Goal: Task Accomplishment & Management: Manage account settings

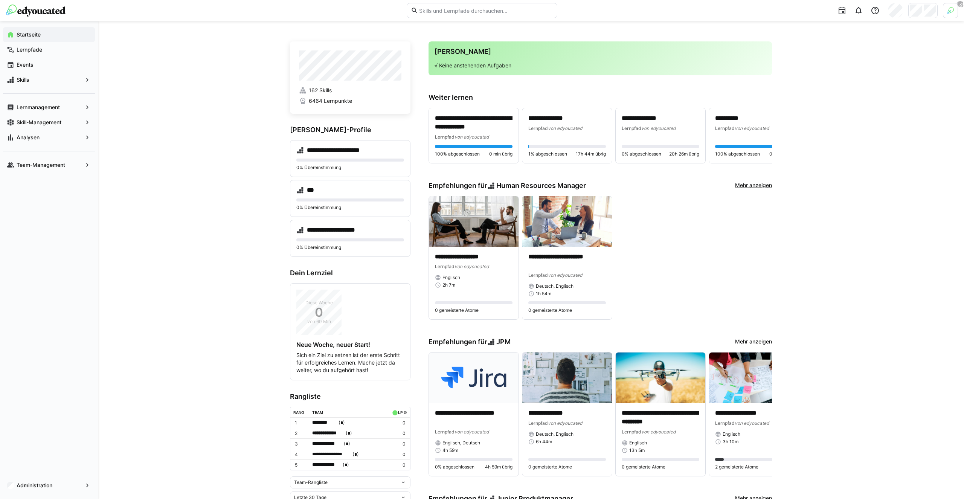
click at [922, 14] on div at bounding box center [922, 10] width 29 height 15
click at [945, 7] on div at bounding box center [482, 249] width 964 height 499
click at [949, 10] on img at bounding box center [950, 10] width 7 height 7
click at [859, 90] on span "Aktivieren" at bounding box center [867, 88] width 23 height 6
click at [923, 17] on div "**********" at bounding box center [482, 249] width 964 height 499
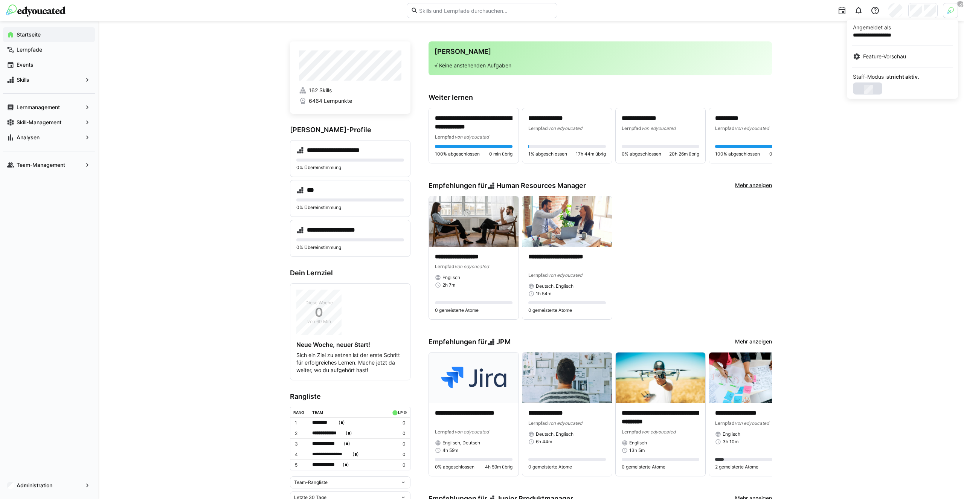
click at [921, 12] on div at bounding box center [482, 249] width 964 height 499
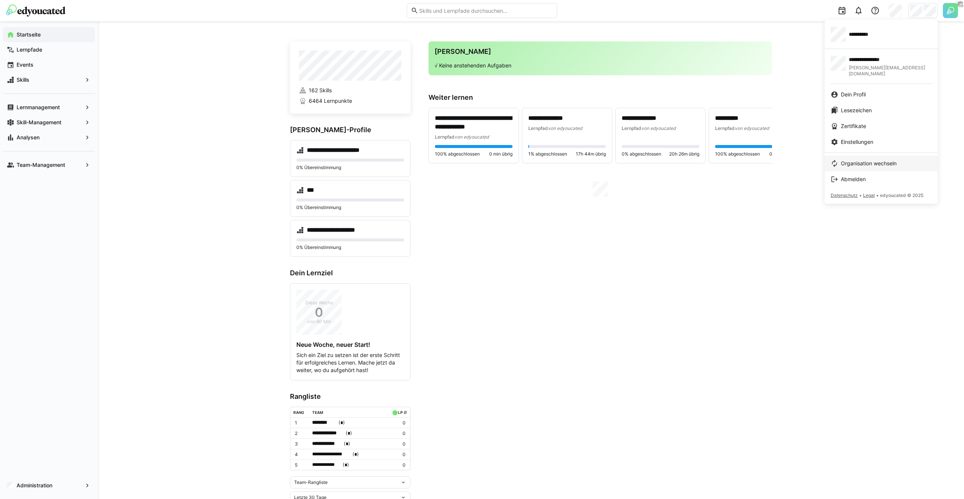
click at [864, 155] on link "Organisation wechseln" at bounding box center [880, 163] width 113 height 16
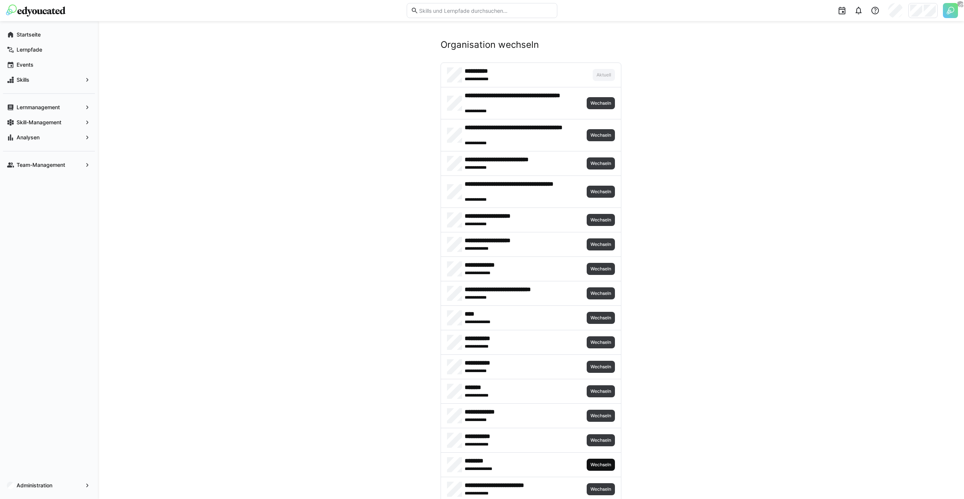
click at [602, 465] on span "Wechseln" at bounding box center [601, 465] width 22 height 6
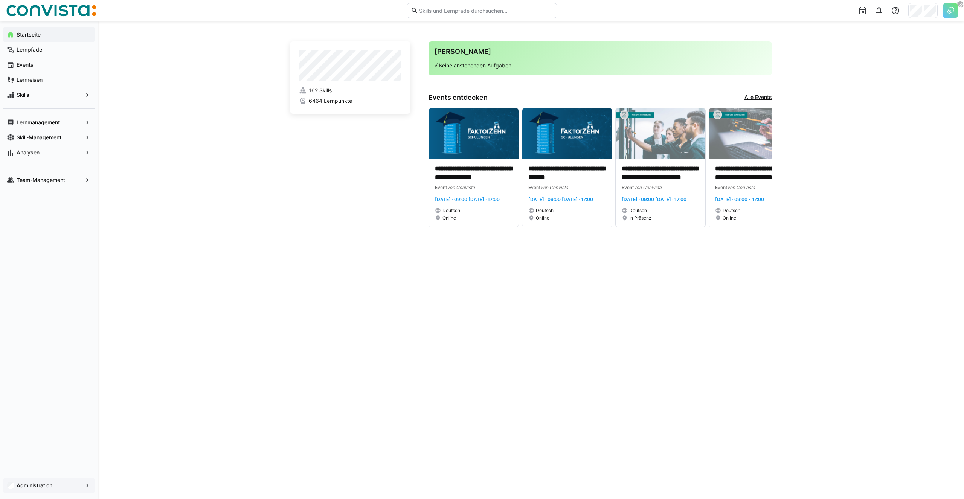
click at [0, 0] on app-navigation-label "Administration" at bounding box center [0, 0] width 0 height 0
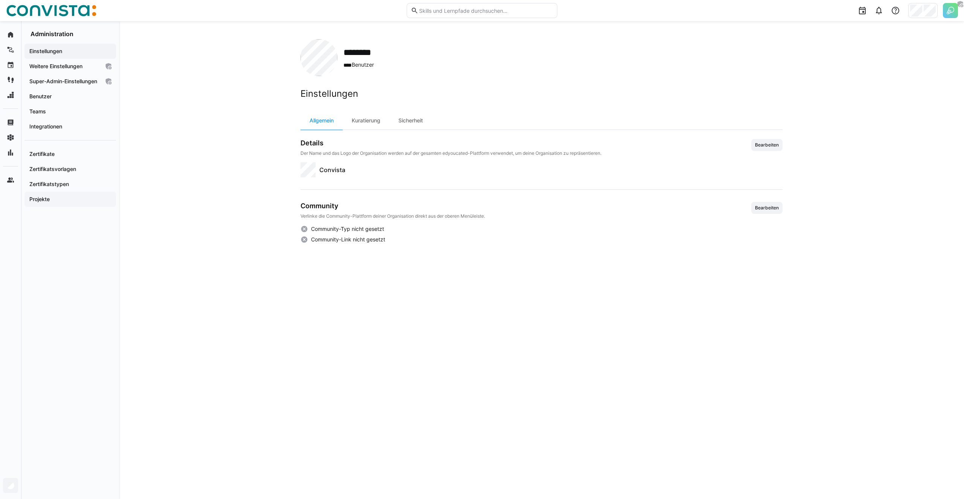
click at [49, 202] on div "Projekte" at bounding box center [69, 199] width 91 height 15
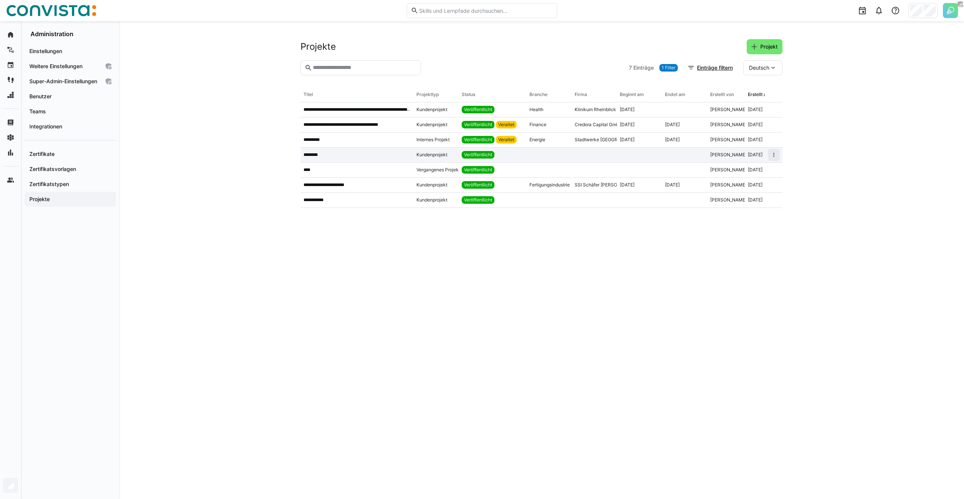
click at [583, 158] on div at bounding box center [593, 155] width 45 height 15
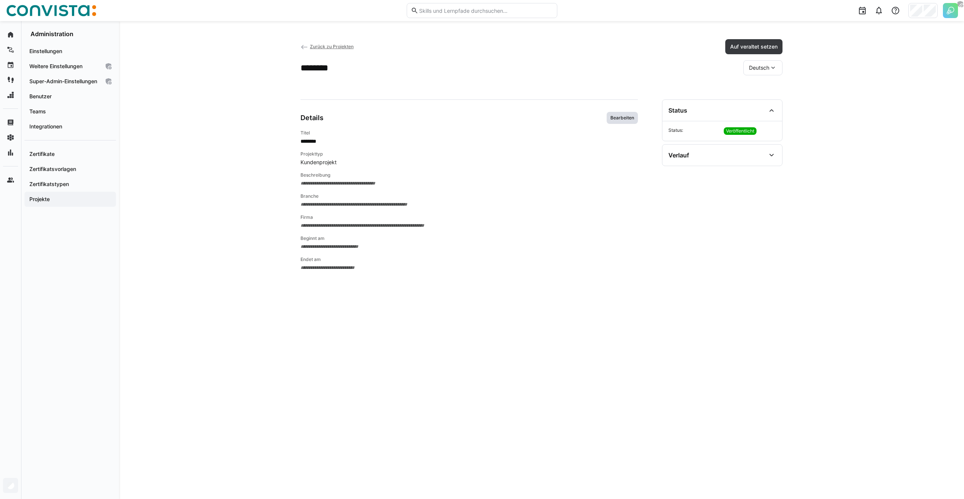
click at [622, 116] on span "Bearbeiten" at bounding box center [621, 118] width 25 height 6
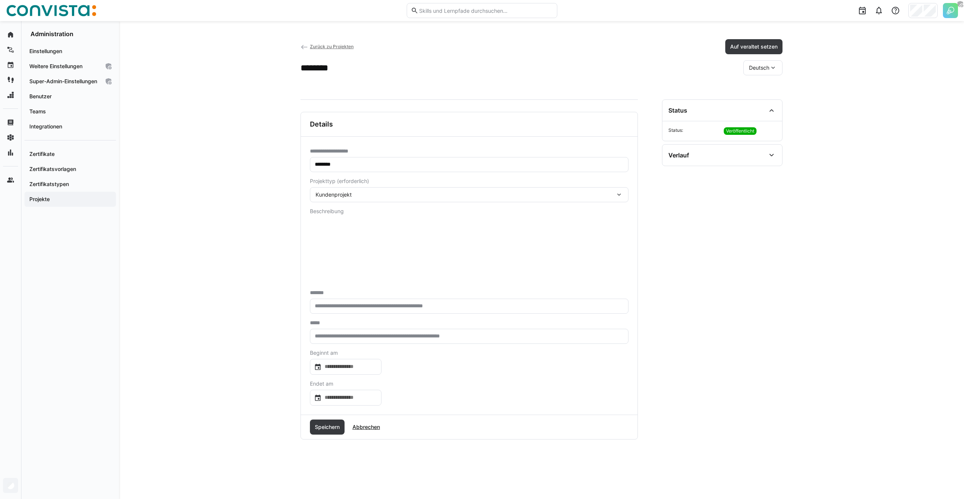
click at [346, 47] on span "Zurück zu Projekten" at bounding box center [332, 47] width 44 height 6
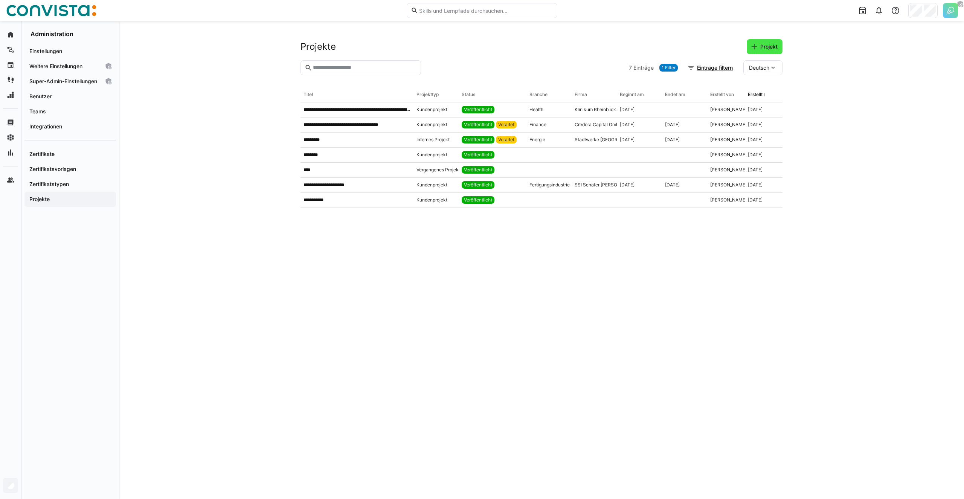
click at [768, 49] on span "Projekt" at bounding box center [769, 47] width 20 height 8
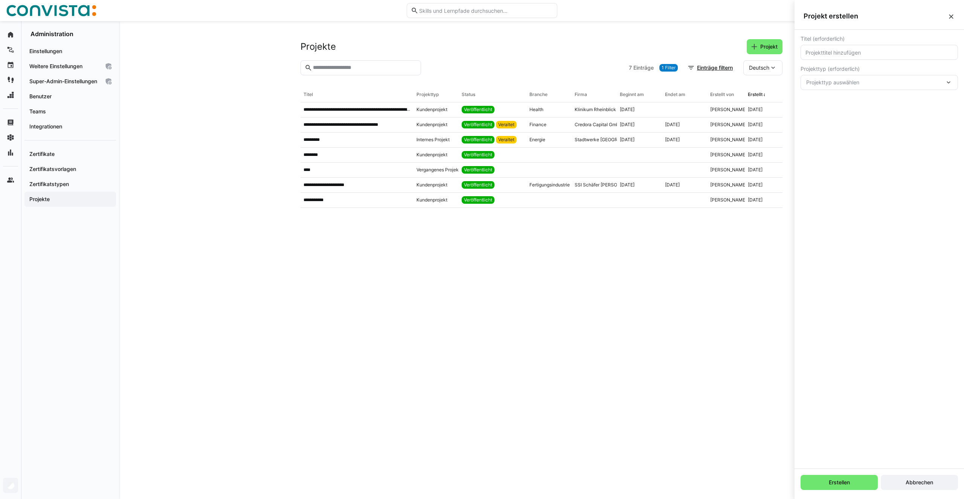
click at [947, 17] on eds-icon at bounding box center [951, 17] width 8 height 8
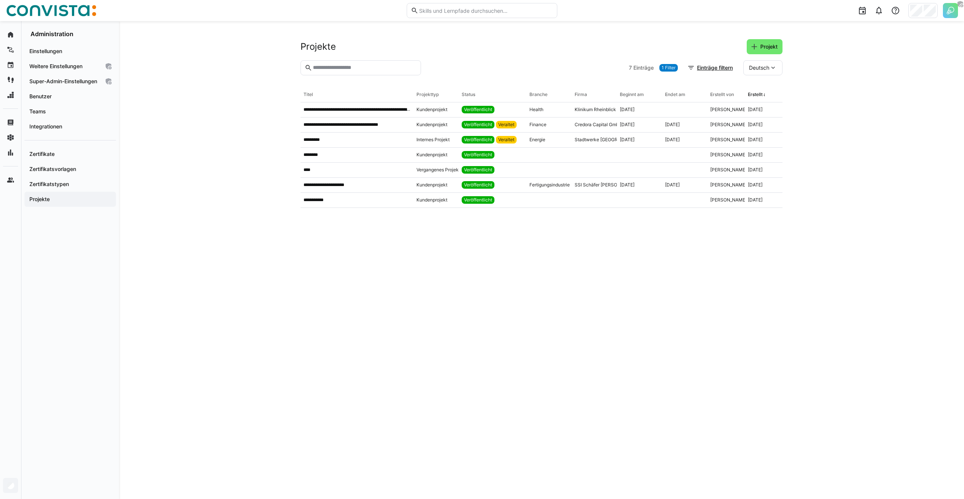
click at [407, 245] on eds-table "**********" at bounding box center [541, 283] width 482 height 393
